Goal: Information Seeking & Learning: Find contact information

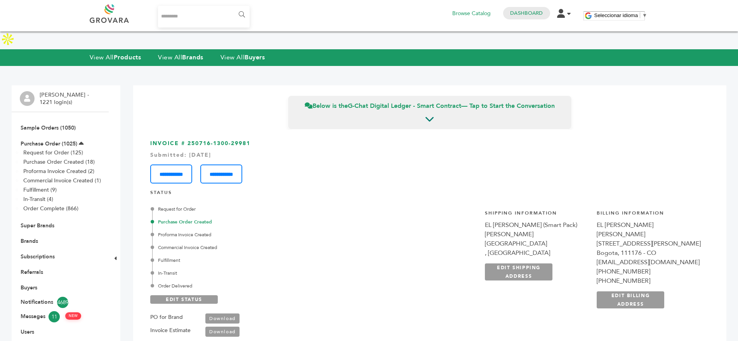
scroll to position [835, 0]
click at [522, 18] on h4 "Dashboard" at bounding box center [526, 13] width 47 height 12
click at [519, 15] on link "Dashboard" at bounding box center [526, 13] width 33 height 7
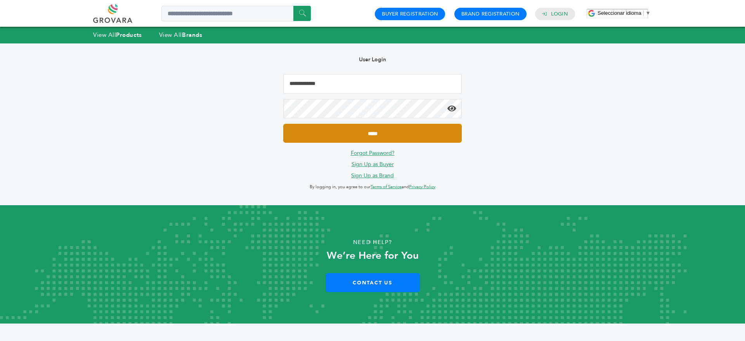
type input "**********"
click at [376, 132] on input "*****" at bounding box center [372, 133] width 179 height 19
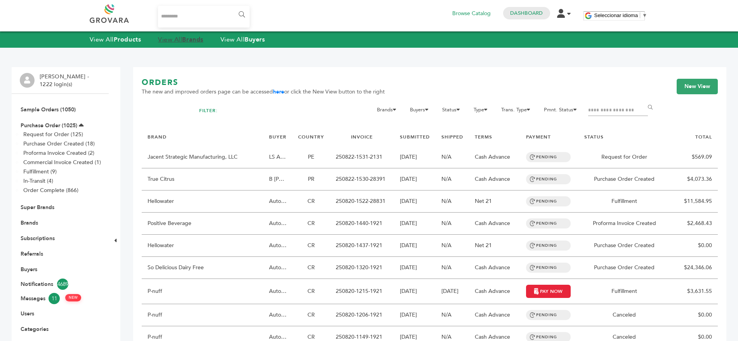
click at [200, 41] on strong "Brands" at bounding box center [192, 39] width 21 height 9
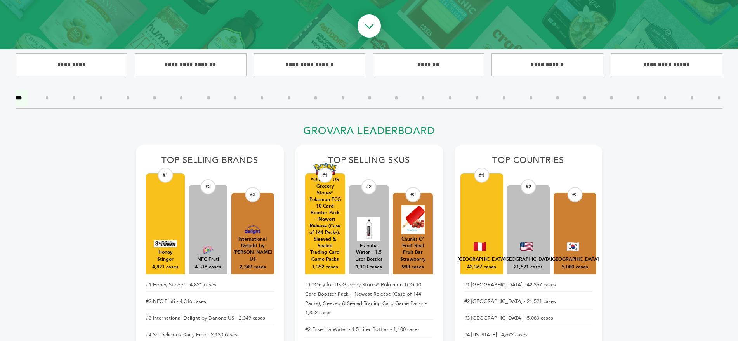
scroll to position [197, 0]
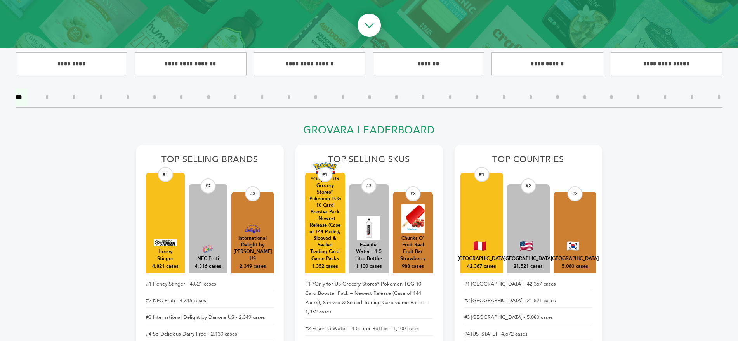
click at [104, 89] on input"] "*" at bounding box center [101, 97] width 15 height 17
click at [105, 89] on input"] "*" at bounding box center [101, 97] width 15 height 17
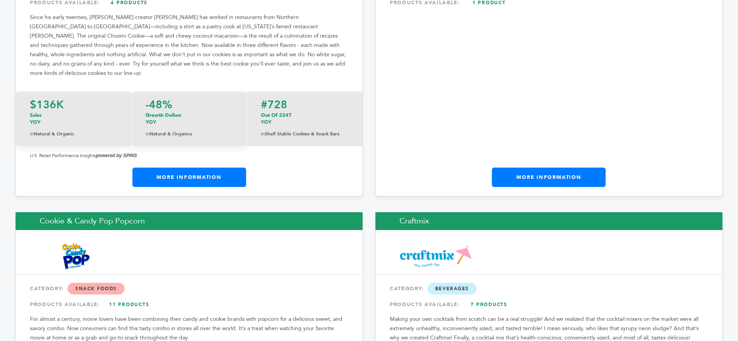
scroll to position [1315, 0]
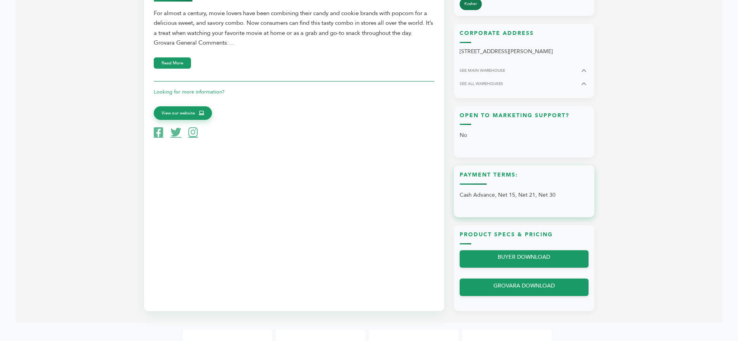
scroll to position [313, 0]
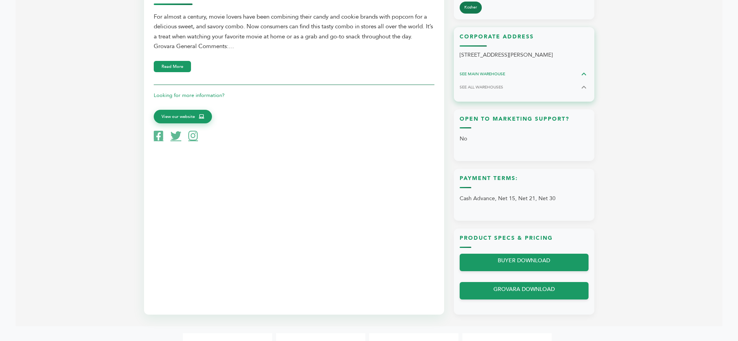
click at [585, 73] on icon at bounding box center [583, 73] width 9 height 9
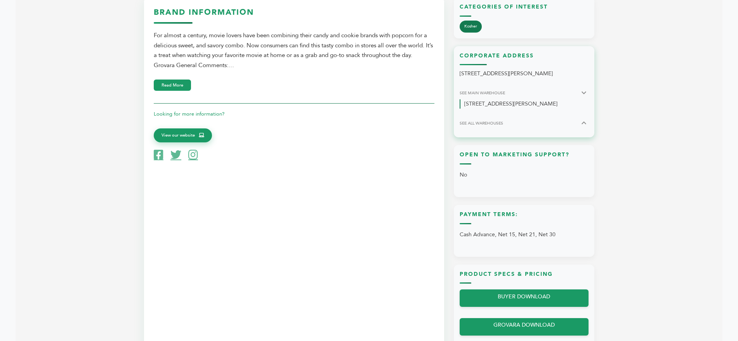
click at [517, 99] on p "[STREET_ADDRESS][PERSON_NAME]" at bounding box center [526, 103] width 124 height 9
copy div "[STREET_ADDRESS][PERSON_NAME]"
